Goal: Task Accomplishment & Management: Complete application form

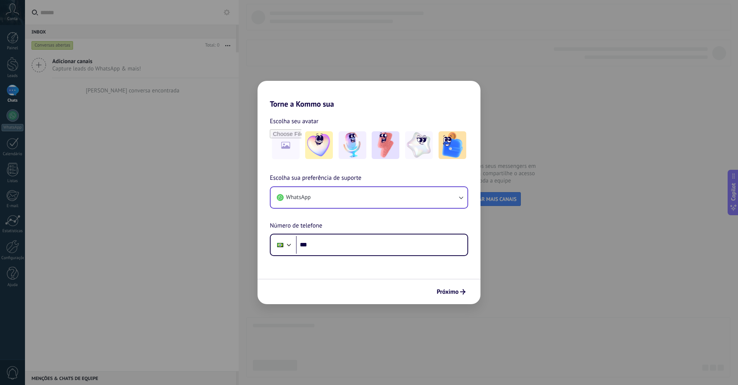
click at [353, 194] on button "WhatsApp" at bounding box center [369, 197] width 197 height 21
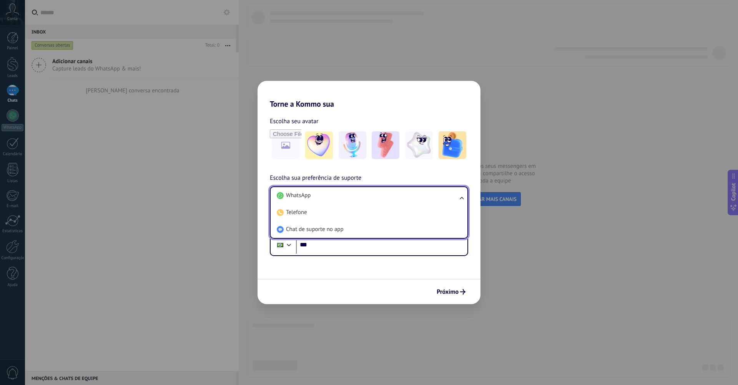
click at [358, 173] on span "Escolha sua preferência de suporte" at bounding box center [316, 178] width 92 height 10
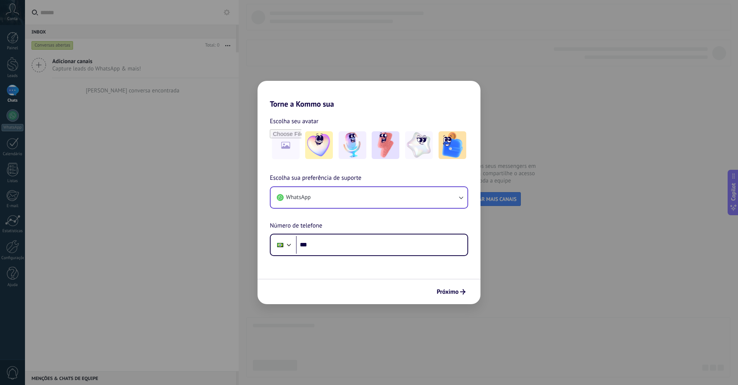
click at [298, 193] on button "WhatsApp" at bounding box center [369, 197] width 197 height 21
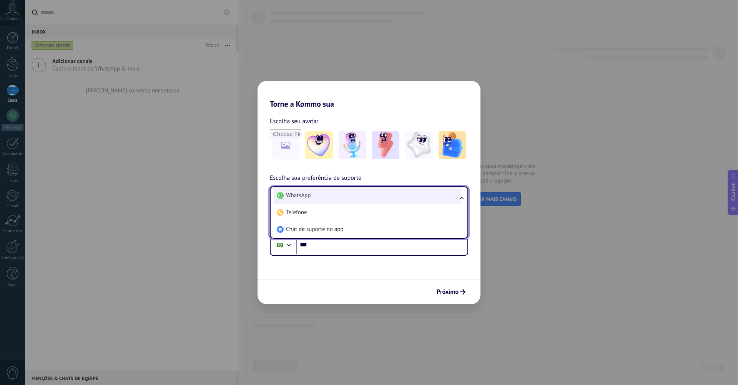
click at [302, 197] on span "WhatsApp" at bounding box center [298, 196] width 25 height 8
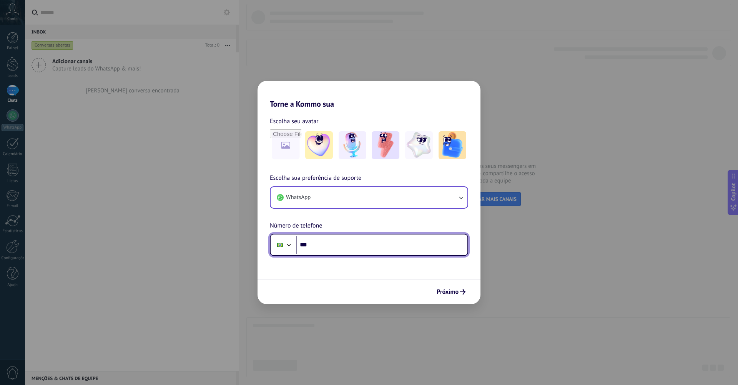
click at [331, 248] on input "***" at bounding box center [382, 245] width 172 height 18
type input "**********"
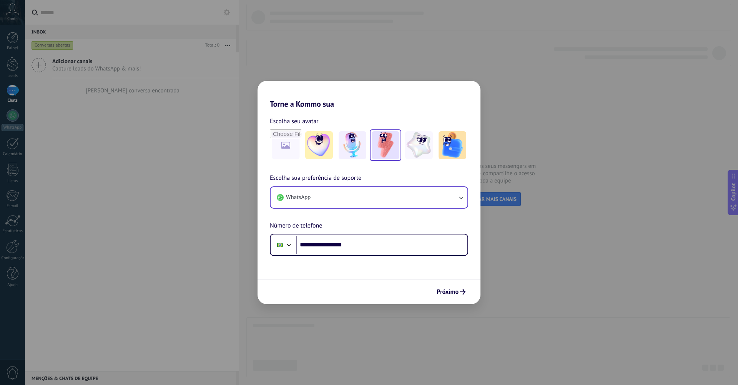
click at [393, 152] on img at bounding box center [386, 145] width 28 height 28
click at [458, 296] on button "Próximo" at bounding box center [451, 291] width 36 height 13
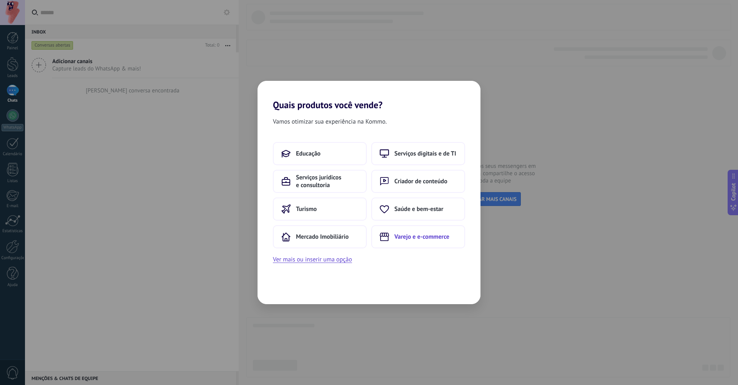
click at [406, 246] on button "Varejo e e-commerce" at bounding box center [418, 236] width 94 height 23
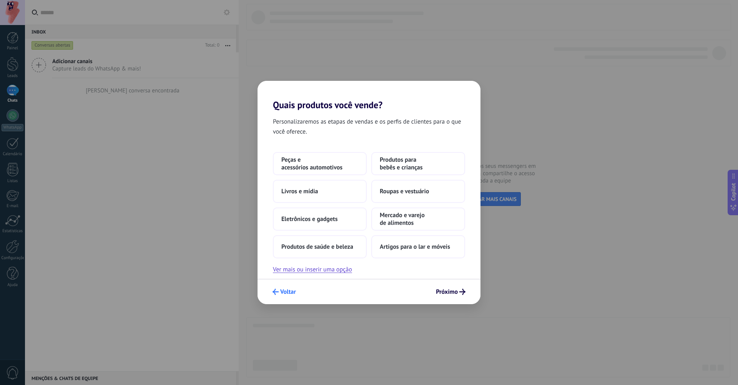
click at [291, 286] on button "Voltar" at bounding box center [284, 291] width 30 height 13
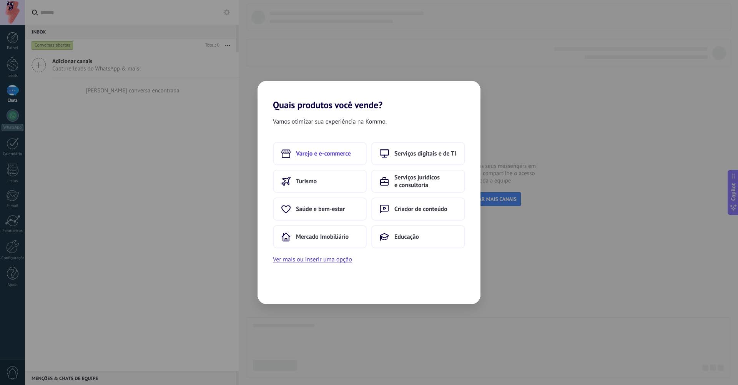
click at [331, 162] on button "Varejo e e-commerce" at bounding box center [320, 153] width 94 height 23
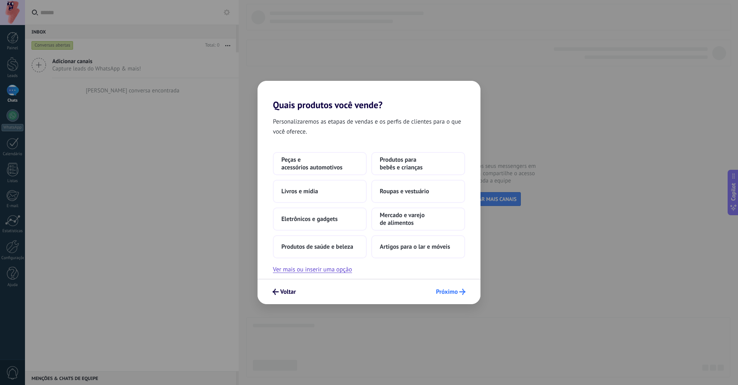
click at [458, 294] on span "Próximo" at bounding box center [451, 291] width 30 height 6
click at [450, 292] on span "Próximo" at bounding box center [447, 291] width 22 height 5
click at [294, 273] on button "Ver mais ou inserir uma opção" at bounding box center [312, 269] width 79 height 10
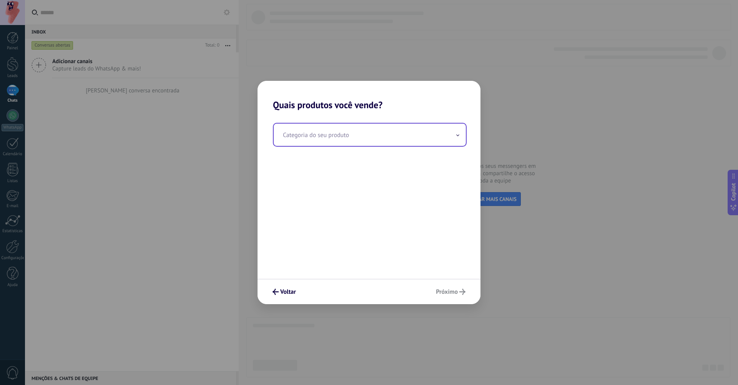
click at [360, 141] on input "text" at bounding box center [370, 134] width 192 height 22
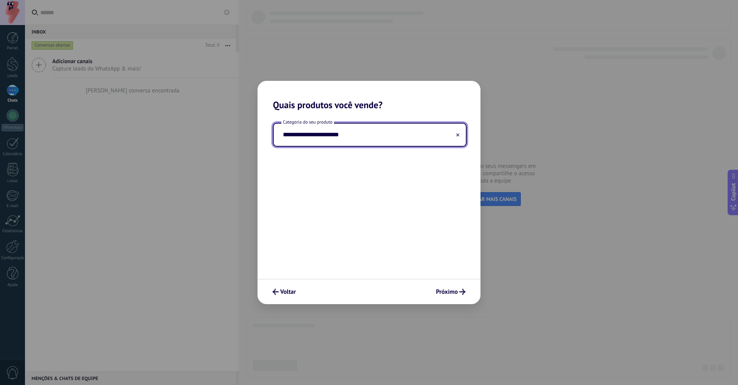
type input "**********"
click at [445, 283] on div "Voltar Próximo" at bounding box center [369, 290] width 223 height 25
click at [451, 287] on button "Próximo" at bounding box center [451, 291] width 37 height 13
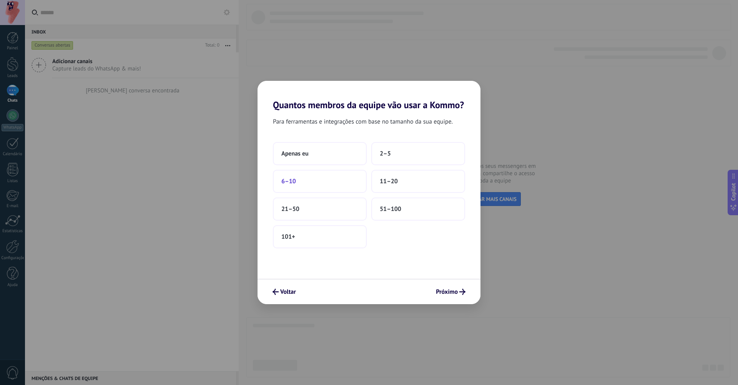
click at [332, 177] on button "6–10" at bounding box center [320, 181] width 94 height 23
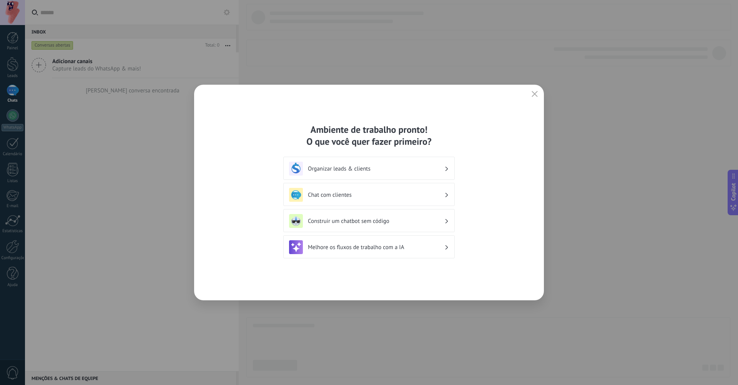
click at [336, 170] on h3 "Organizar leads & clients" at bounding box center [376, 168] width 137 height 7
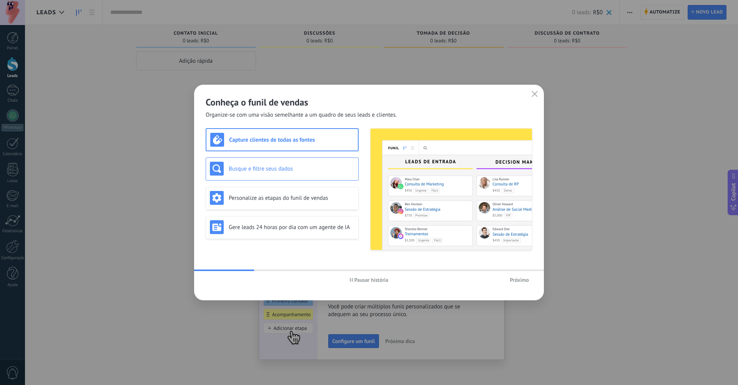
click at [290, 168] on h3 "Busque e filtre seus dados" at bounding box center [292, 168] width 126 height 7
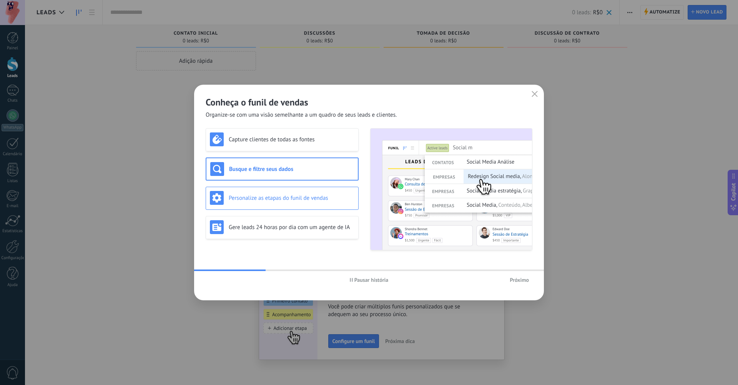
click at [290, 204] on div "Personalize as etapas do funil de vendas" at bounding box center [282, 198] width 145 height 14
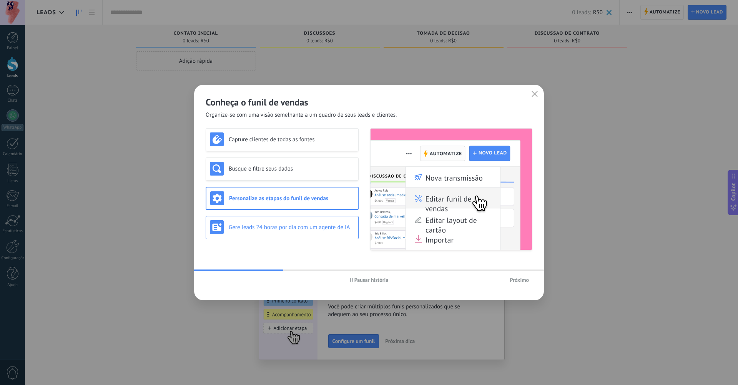
click at [287, 230] on h3 "Gere leads 24 horas por dia com um agente de IA" at bounding box center [292, 226] width 126 height 7
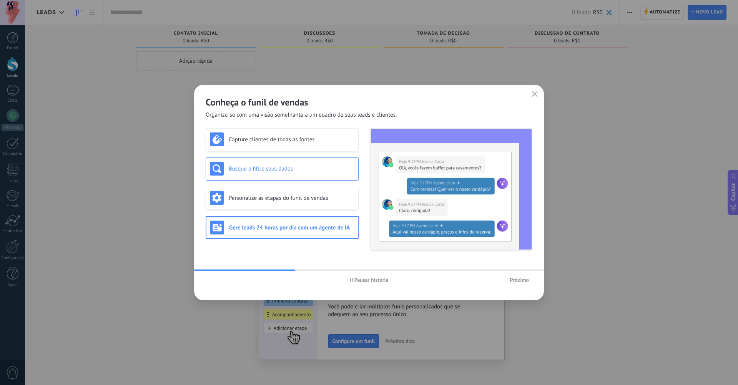
click at [291, 169] on h3 "Busque e filtre seus dados" at bounding box center [292, 168] width 126 height 7
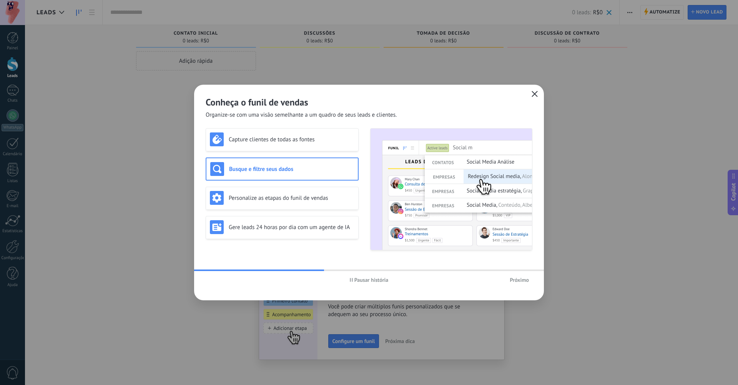
click at [531, 97] on button "button" at bounding box center [535, 94] width 10 height 11
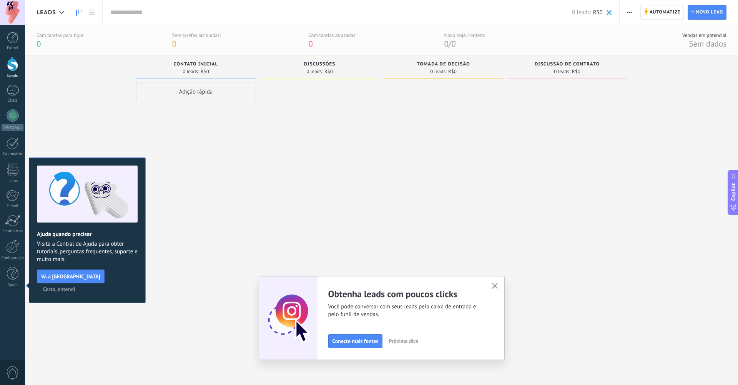
click at [497, 282] on button "button" at bounding box center [495, 286] width 10 height 10
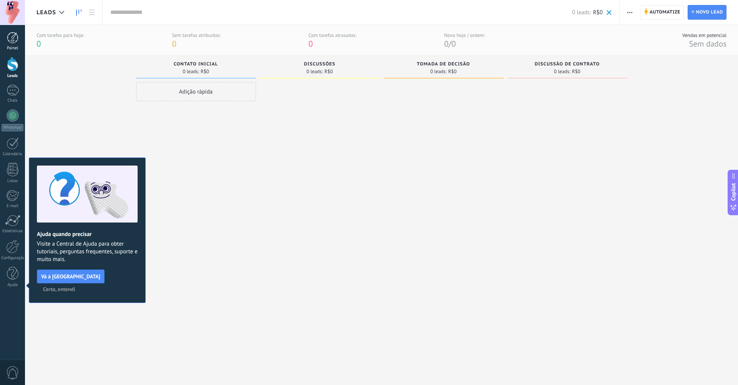
click at [8, 38] on div at bounding box center [13, 38] width 12 height 12
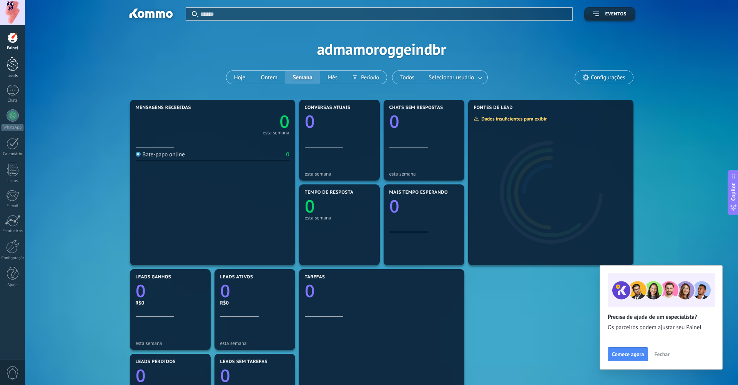
click at [19, 67] on link "Leads" at bounding box center [12, 68] width 25 height 22
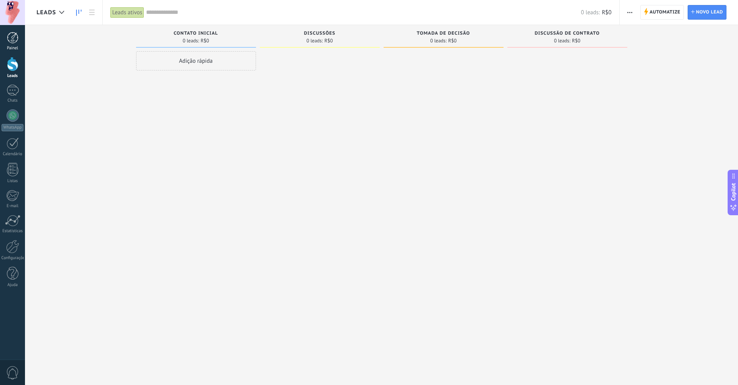
click at [18, 45] on link "Painel" at bounding box center [12, 41] width 25 height 19
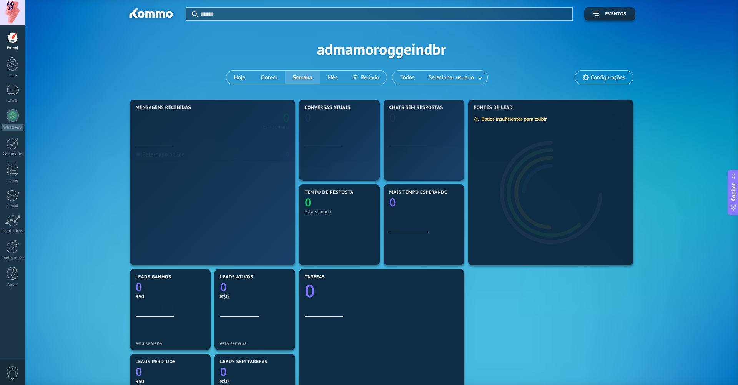
click at [18, 107] on div "Painel Leads Chats WhatsApp Clientes" at bounding box center [12, 163] width 25 height 263
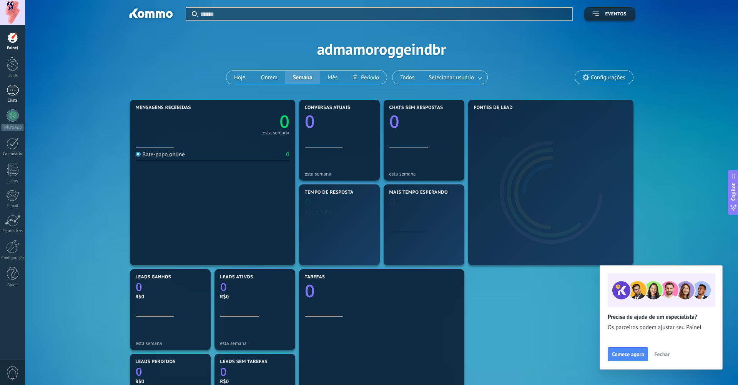
click at [14, 100] on div "Chats" at bounding box center [13, 100] width 22 height 5
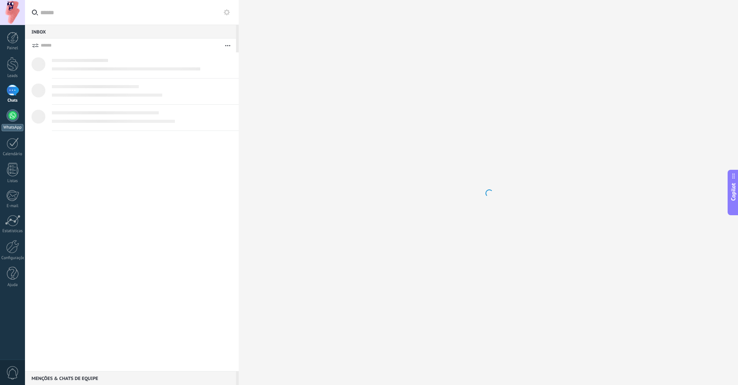
click at [15, 120] on div at bounding box center [13, 115] width 12 height 12
